Goal: Transaction & Acquisition: Purchase product/service

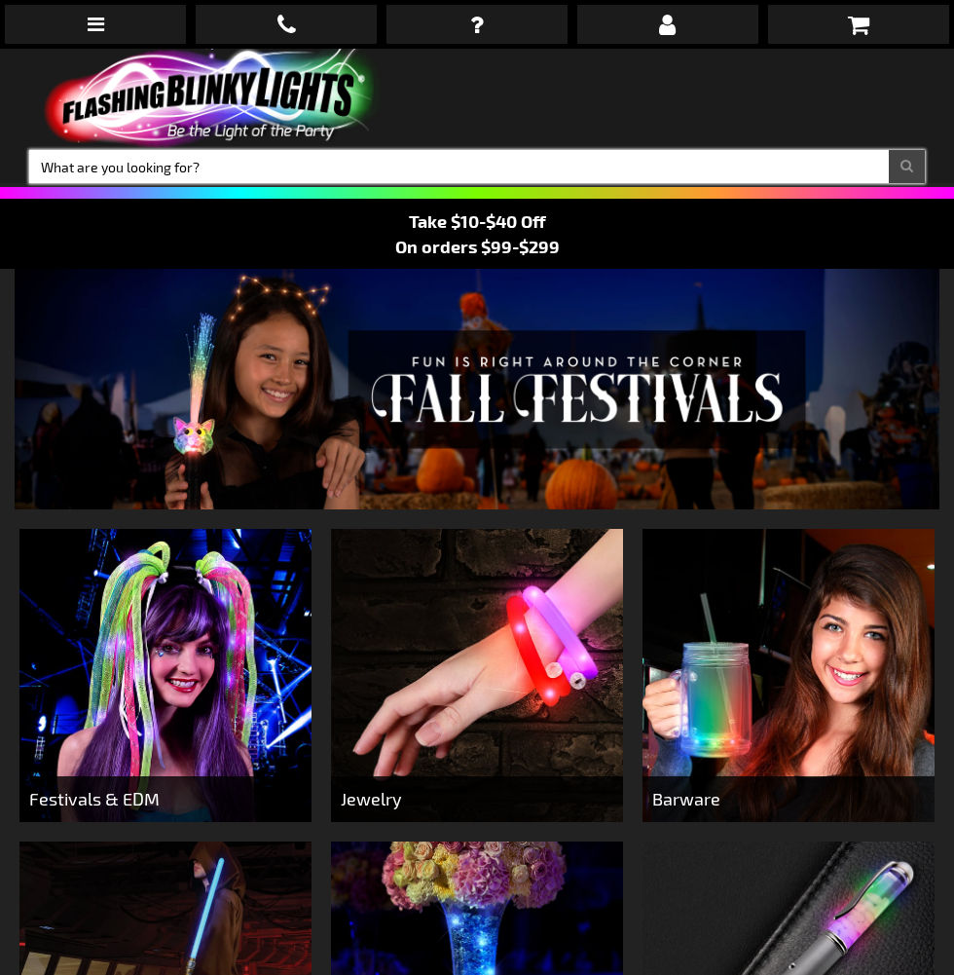
click at [509, 180] on input "Search" at bounding box center [477, 166] width 896 height 33
type input "Orange earrings"
click at [889, 150] on button "Search" at bounding box center [907, 166] width 36 height 33
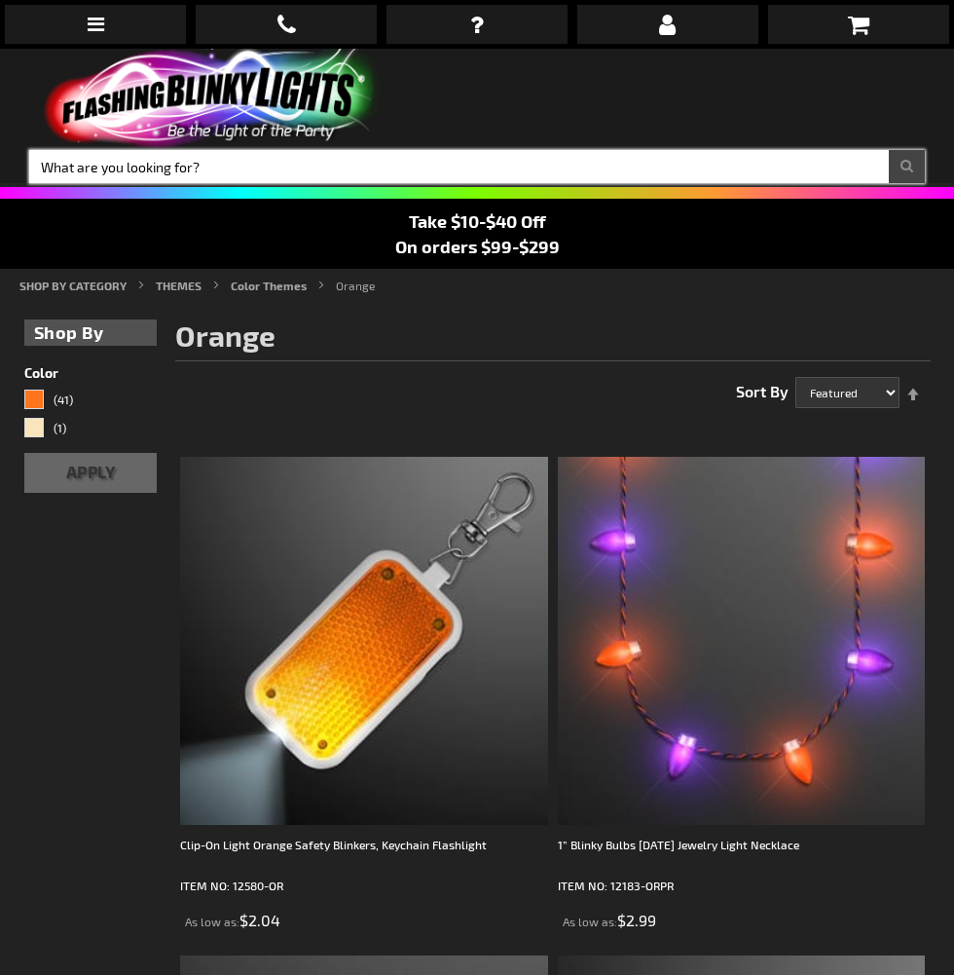
click at [616, 170] on input "Search" at bounding box center [477, 166] width 896 height 33
type input "Body lights"
click at [889, 150] on button "Search" at bounding box center [907, 166] width 36 height 33
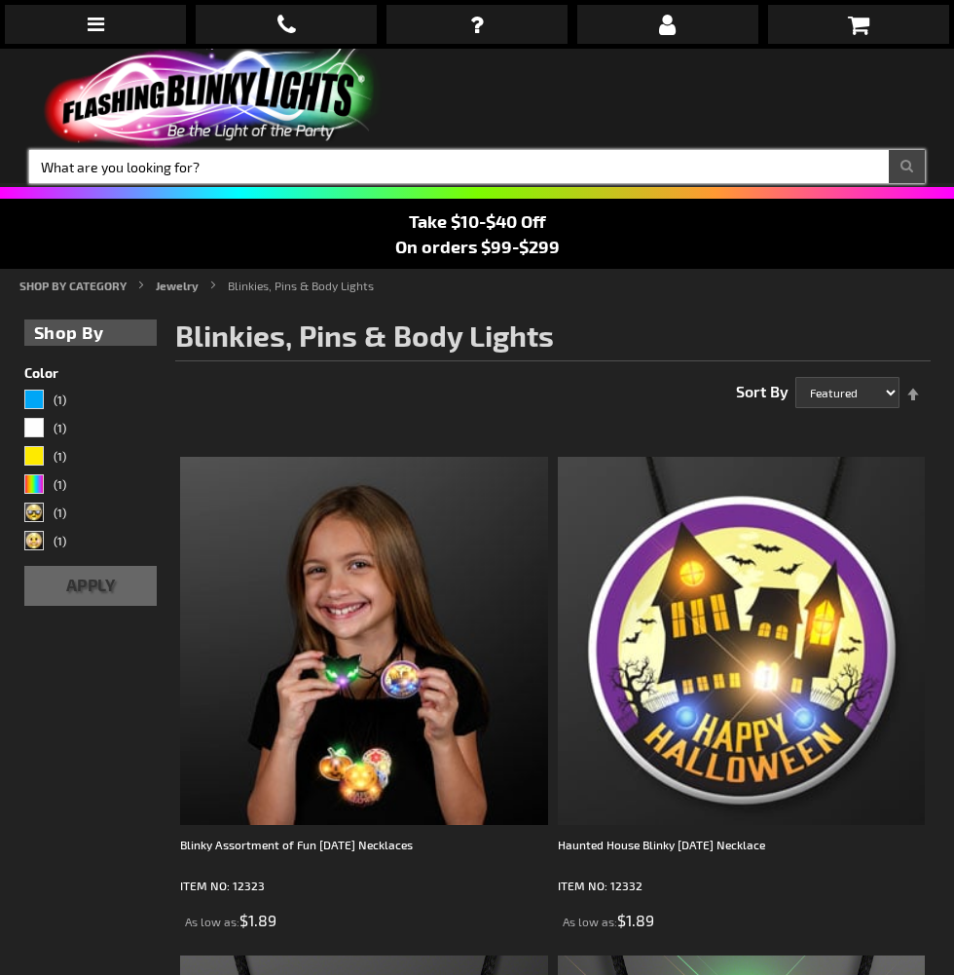
click at [673, 170] on input "Search" at bounding box center [477, 166] width 896 height 33
type input "Clips"
click at [889, 150] on button "Search" at bounding box center [907, 166] width 36 height 33
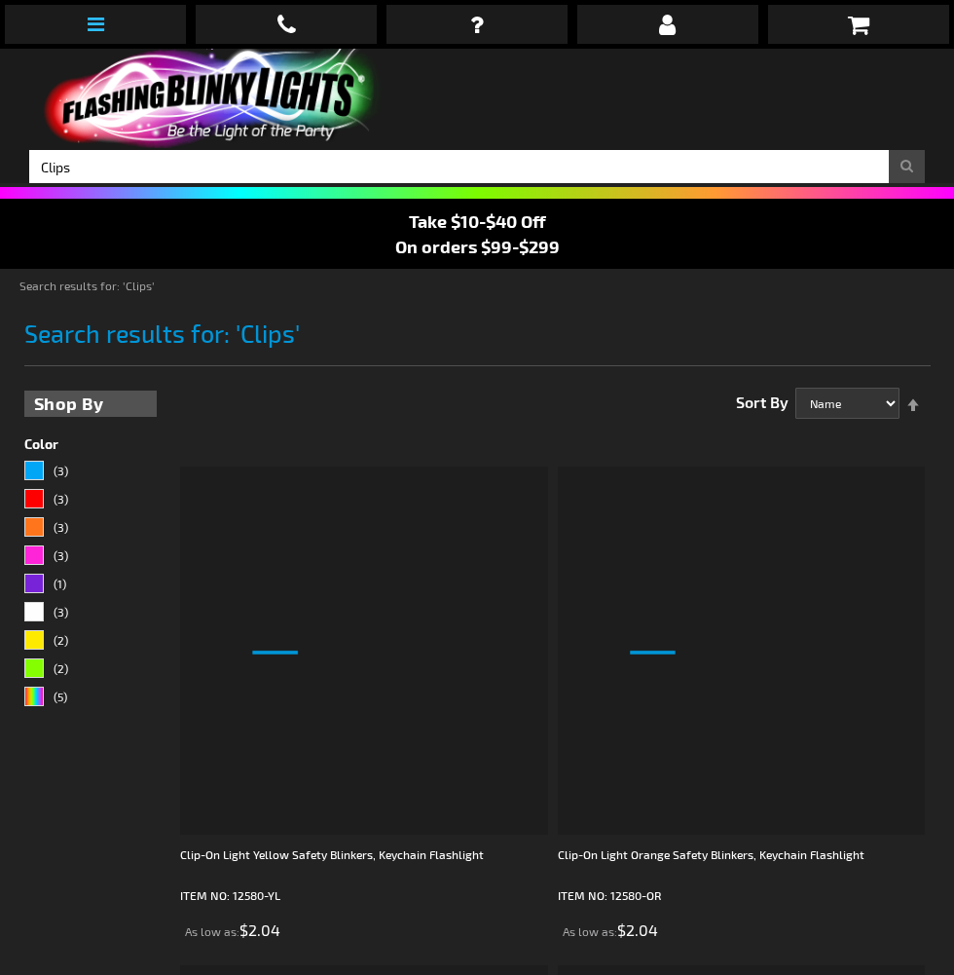
click at [109, 18] on link at bounding box center [95, 24] width 181 height 39
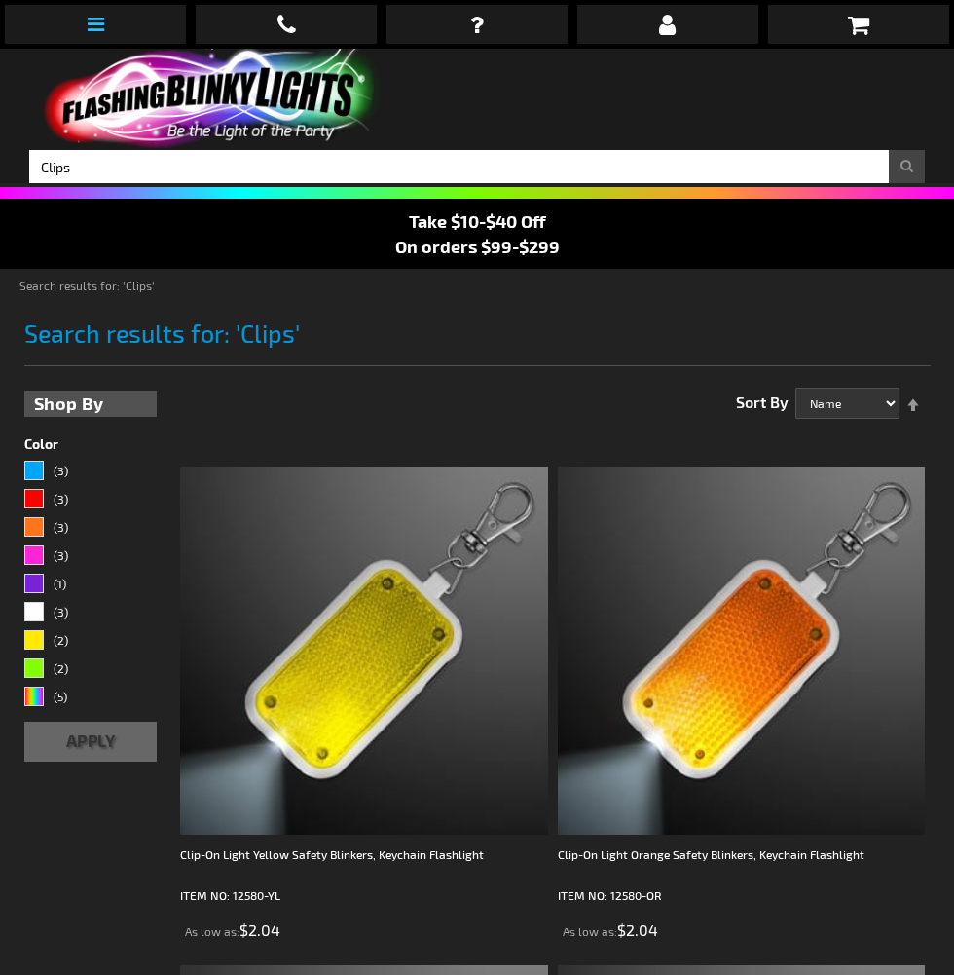
click at [101, 29] on icon at bounding box center [96, 24] width 17 height 19
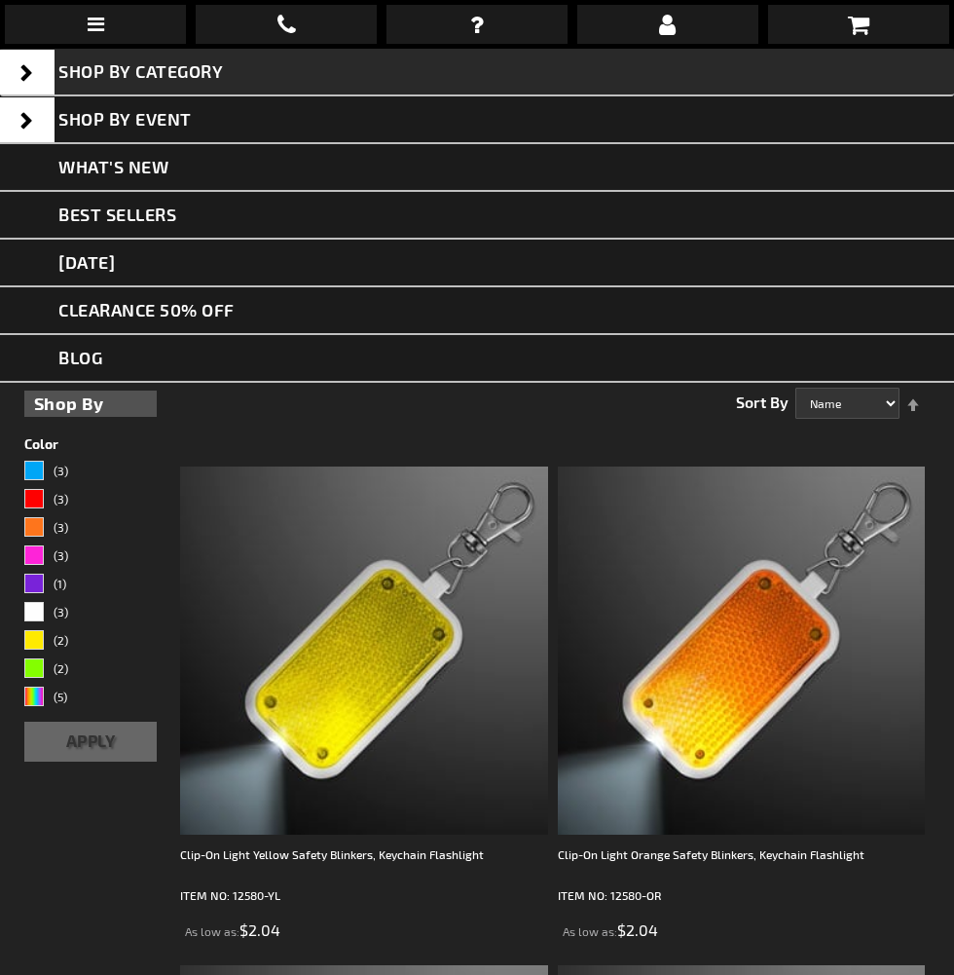
click at [215, 75] on span "SHOP BY CATEGORY" at bounding box center [140, 70] width 165 height 21
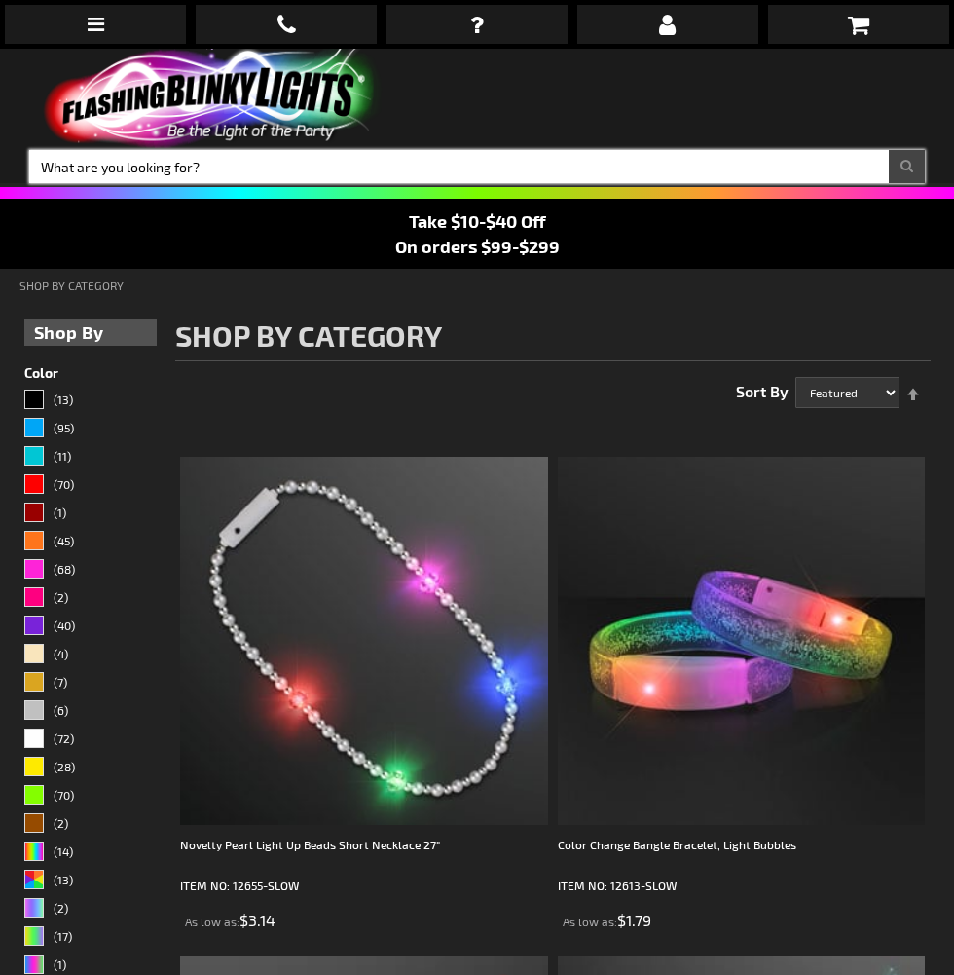
click at [404, 167] on input "Search" at bounding box center [477, 166] width 896 height 33
type input "Wand"
click at [889, 150] on button "Search" at bounding box center [907, 166] width 36 height 33
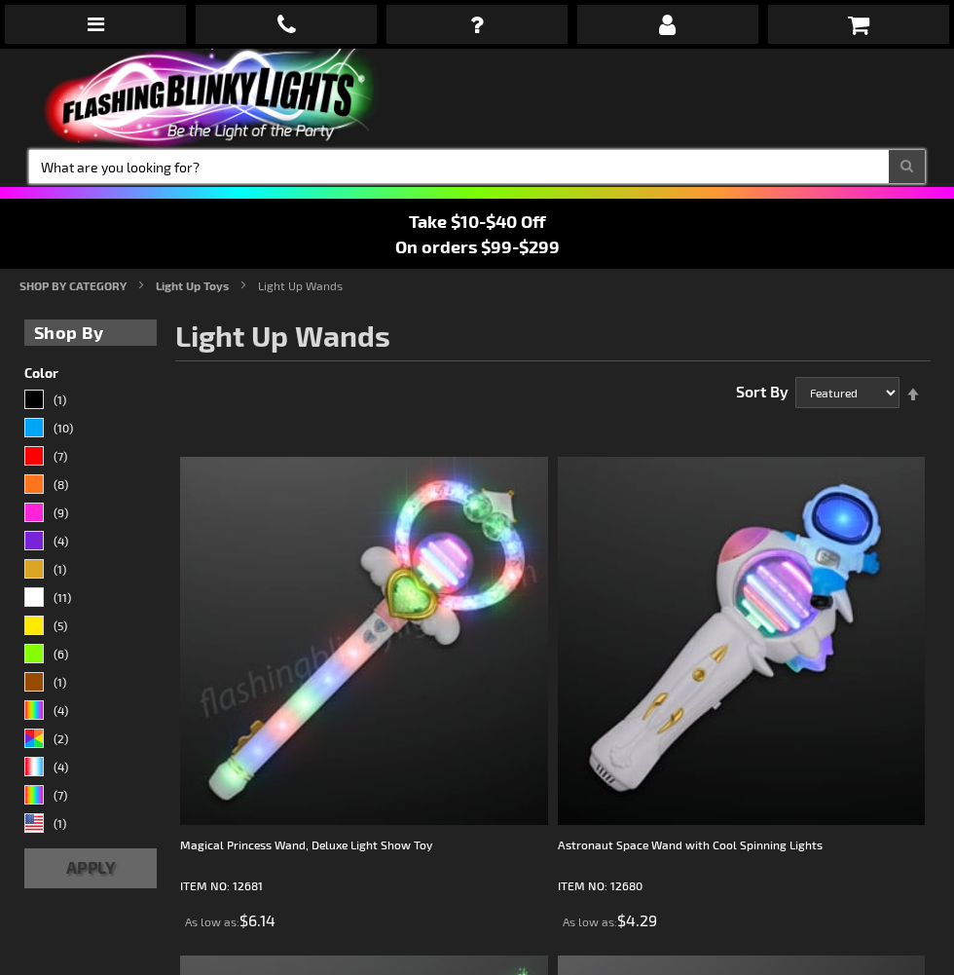
click at [619, 172] on input "Search" at bounding box center [477, 166] width 896 height 33
type input "Body"
click at [889, 150] on button "Search" at bounding box center [907, 166] width 36 height 33
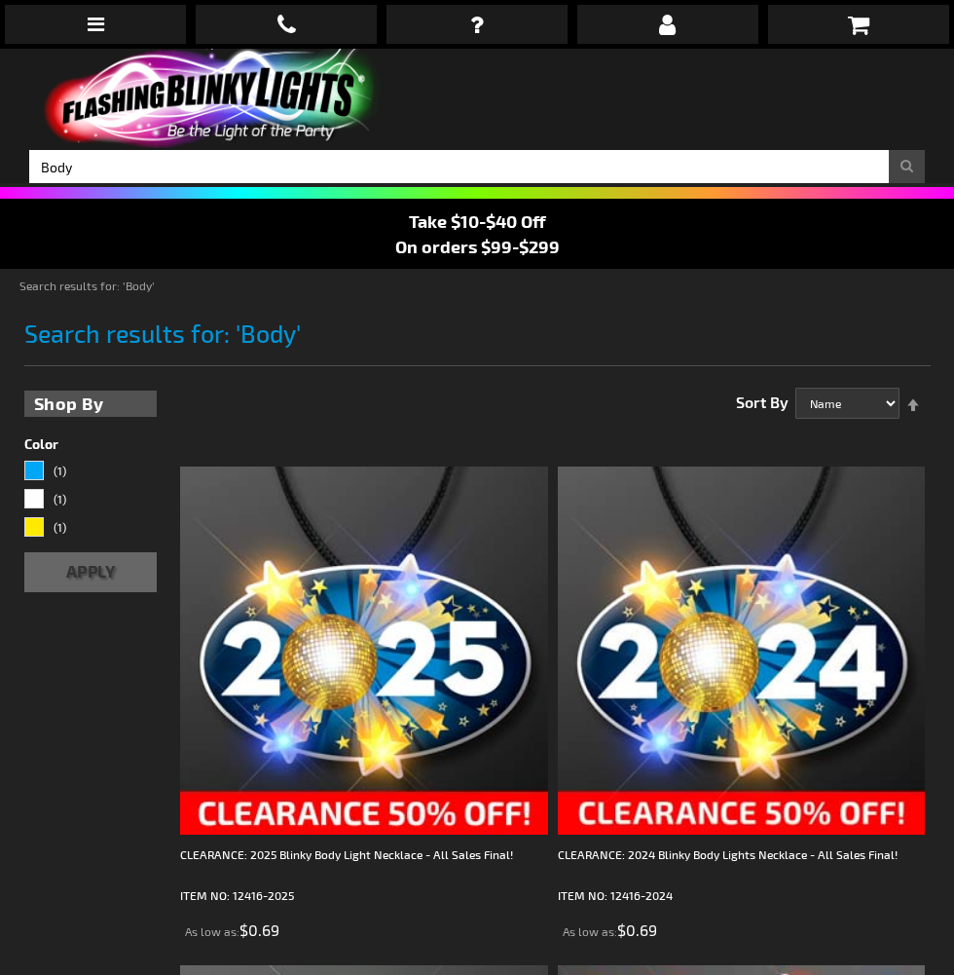
click at [301, 102] on img at bounding box center [209, 98] width 360 height 99
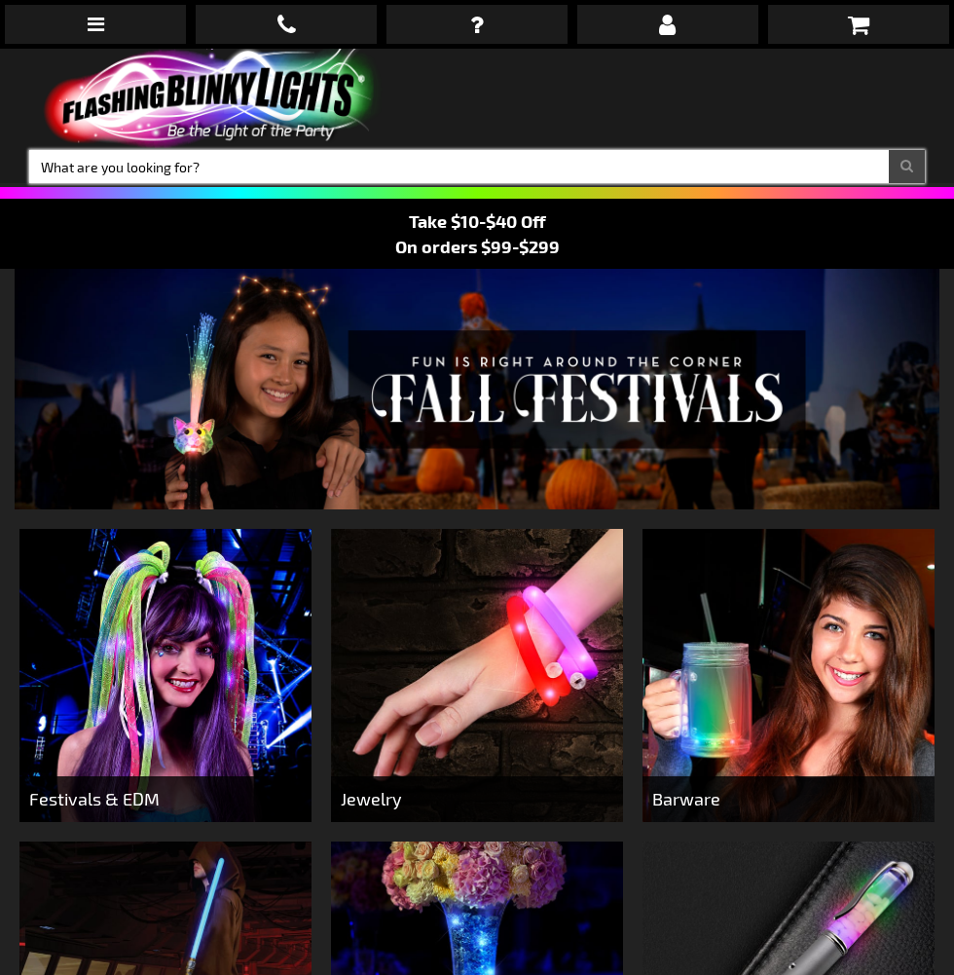
click at [658, 167] on input "Search" at bounding box center [477, 166] width 896 height 33
type input "Pumpkin"
click at [889, 150] on button "Search" at bounding box center [907, 166] width 36 height 33
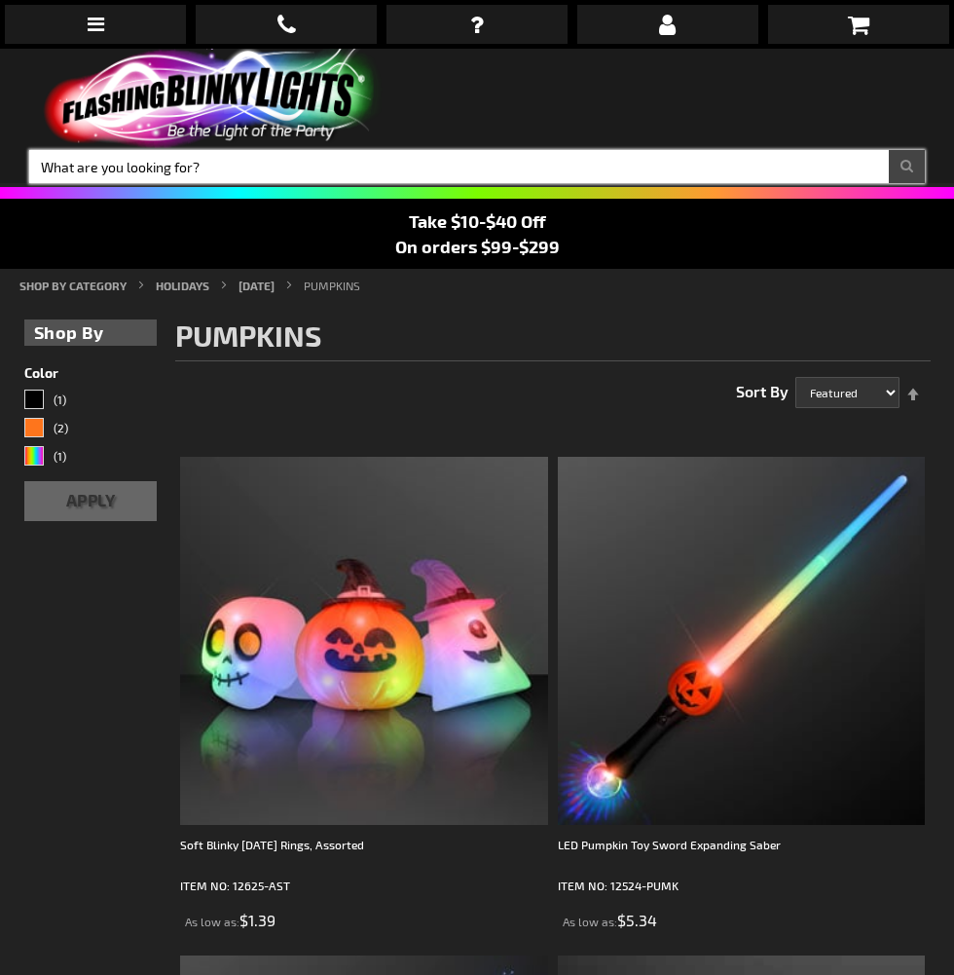
click at [619, 163] on input "Search" at bounding box center [477, 166] width 896 height 33
type input "Pin"
click at [889, 150] on button "Search" at bounding box center [907, 166] width 36 height 33
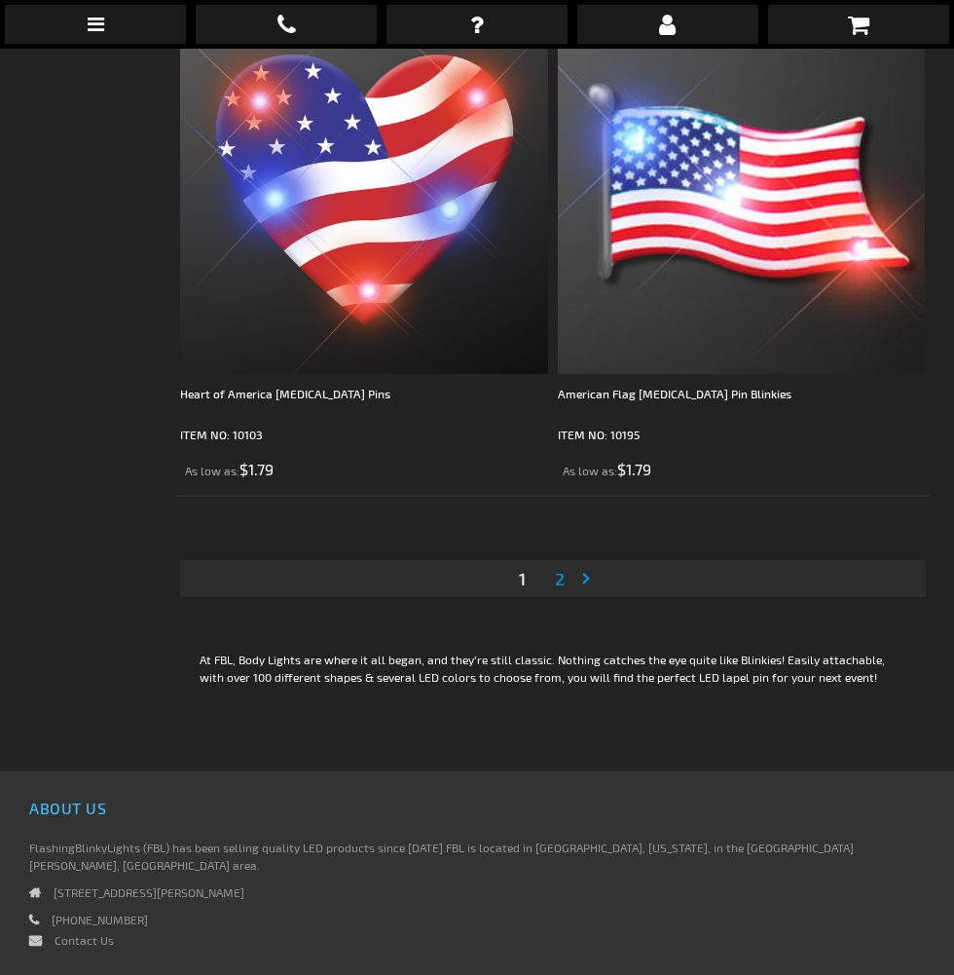
scroll to position [14899, 0]
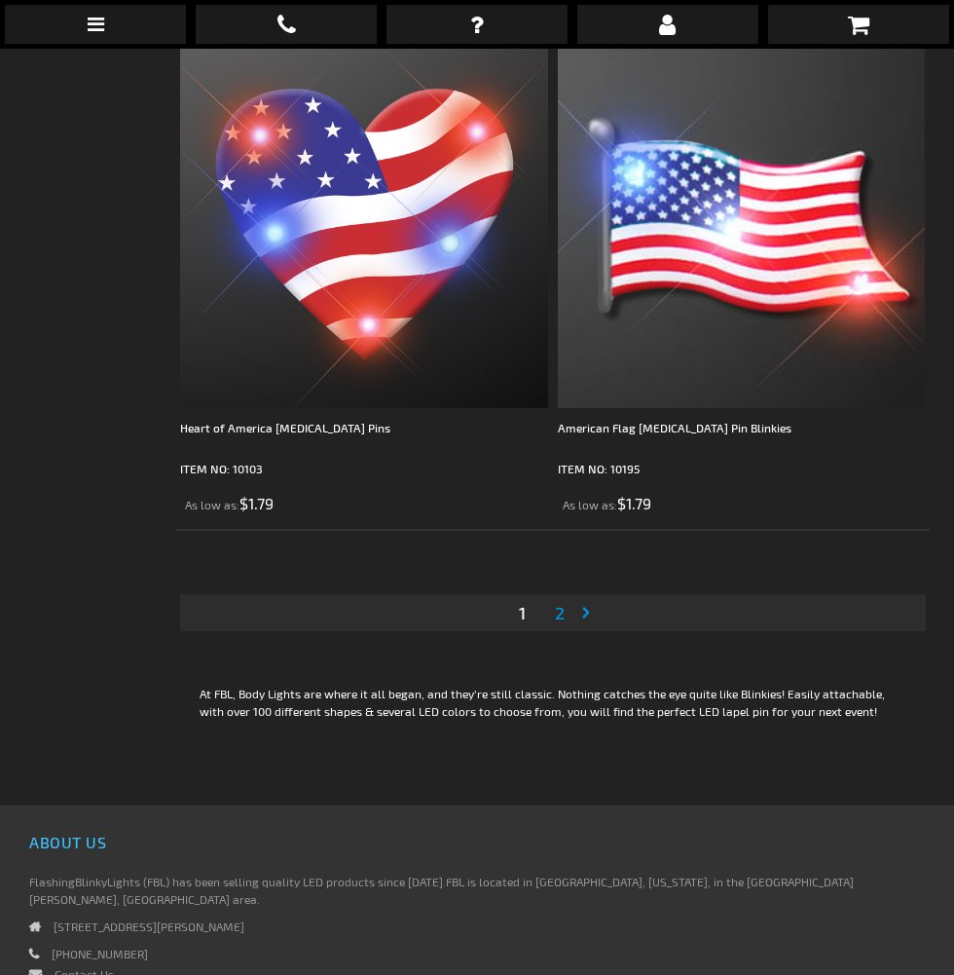
click at [561, 623] on span "2" at bounding box center [560, 612] width 10 height 21
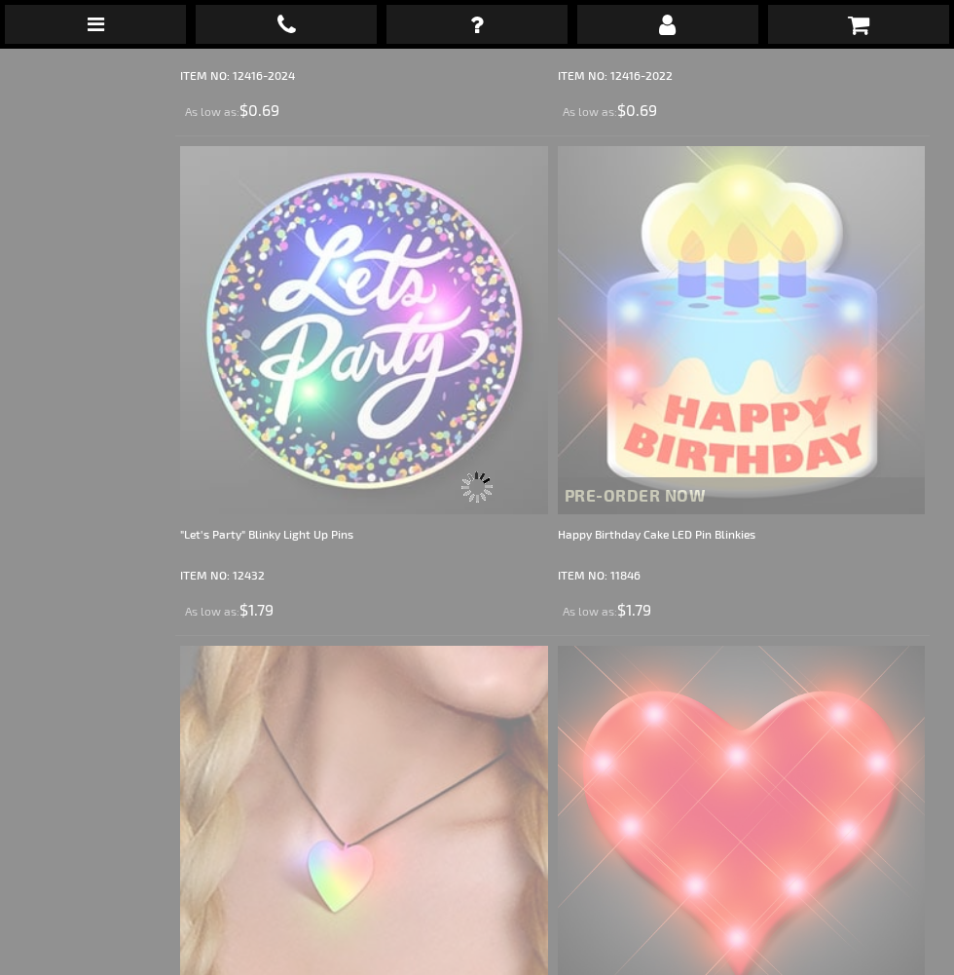
scroll to position [48, 0]
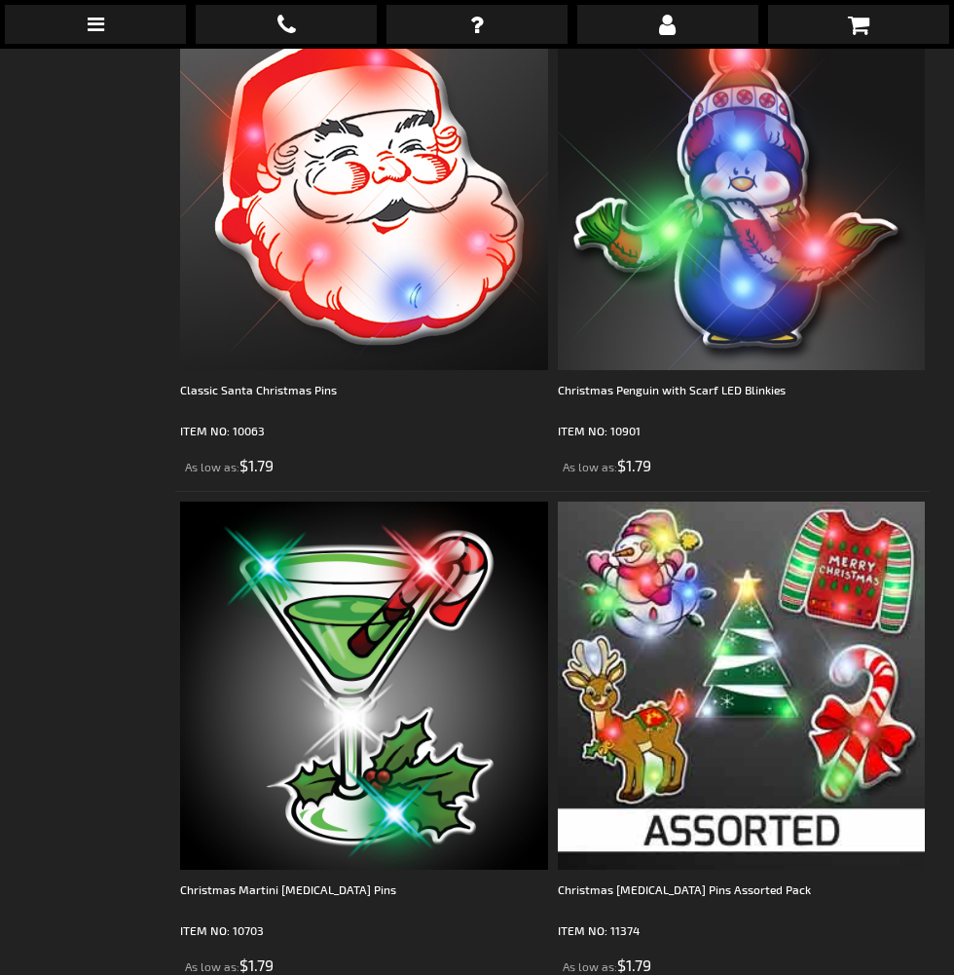
scroll to position [8943, 0]
